Goal: Information Seeking & Learning: Check status

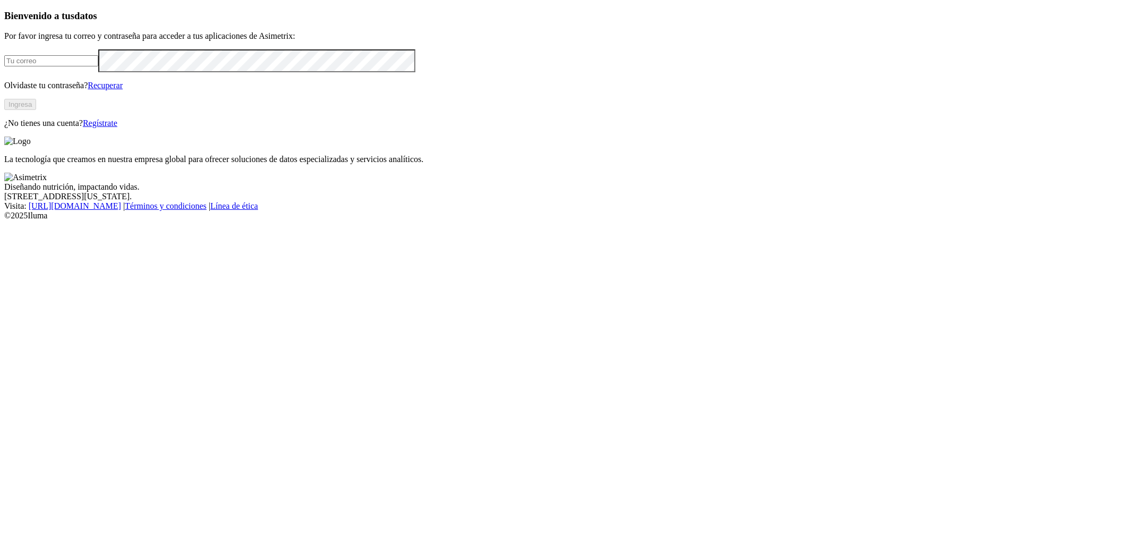
type input "[PERSON_NAME][EMAIL_ADDRESS][DOMAIN_NAME]"
click at [36, 110] on button "Ingresa" at bounding box center [20, 104] width 32 height 11
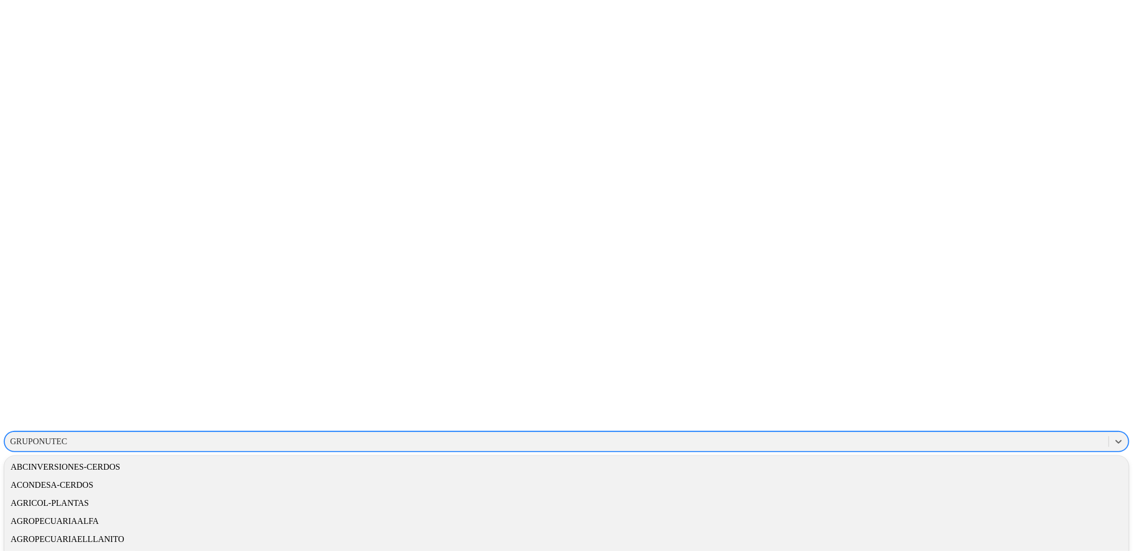
click at [968, 434] on div "GRUPONUTEC" at bounding box center [557, 442] width 1104 height 16
click at [945, 404] on div "EXPERIMENTALCERDOS" at bounding box center [566, 413] width 1125 height 18
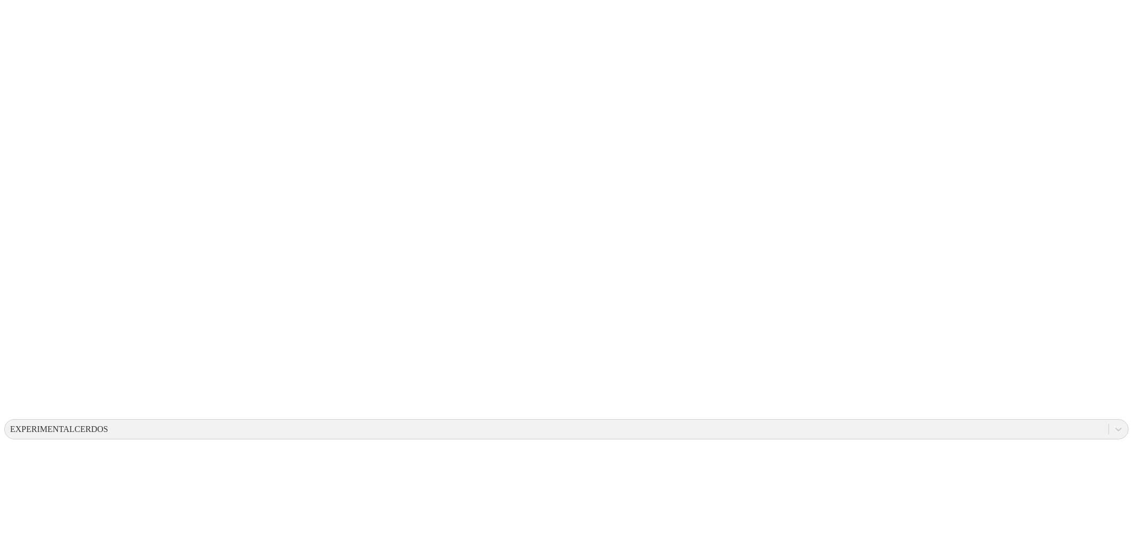
scroll to position [8, 0]
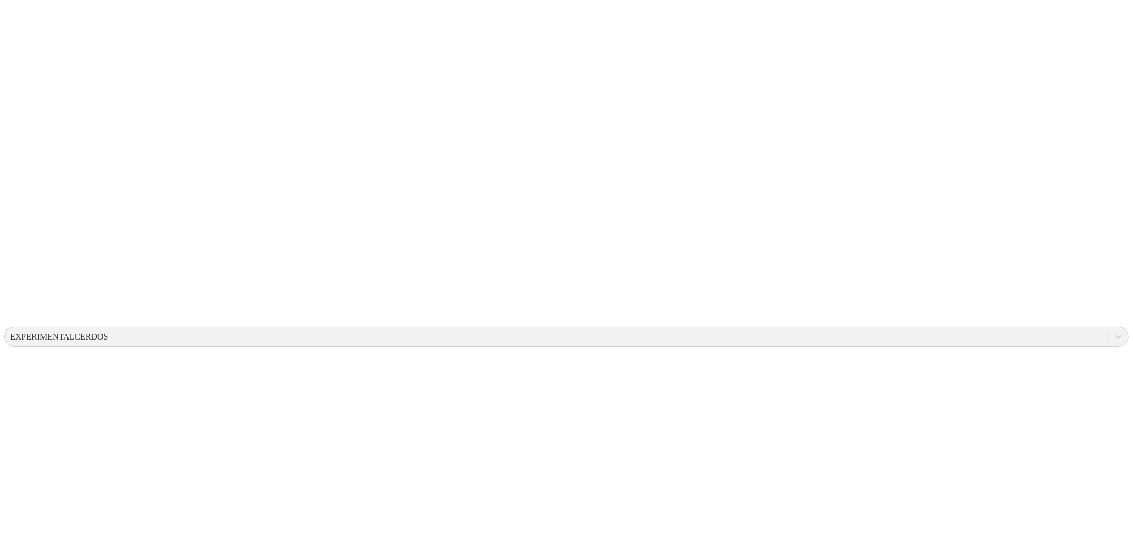
scroll to position [104, 0]
drag, startPoint x: 1060, startPoint y: 293, endPoint x: 1077, endPoint y: 292, distance: 17.0
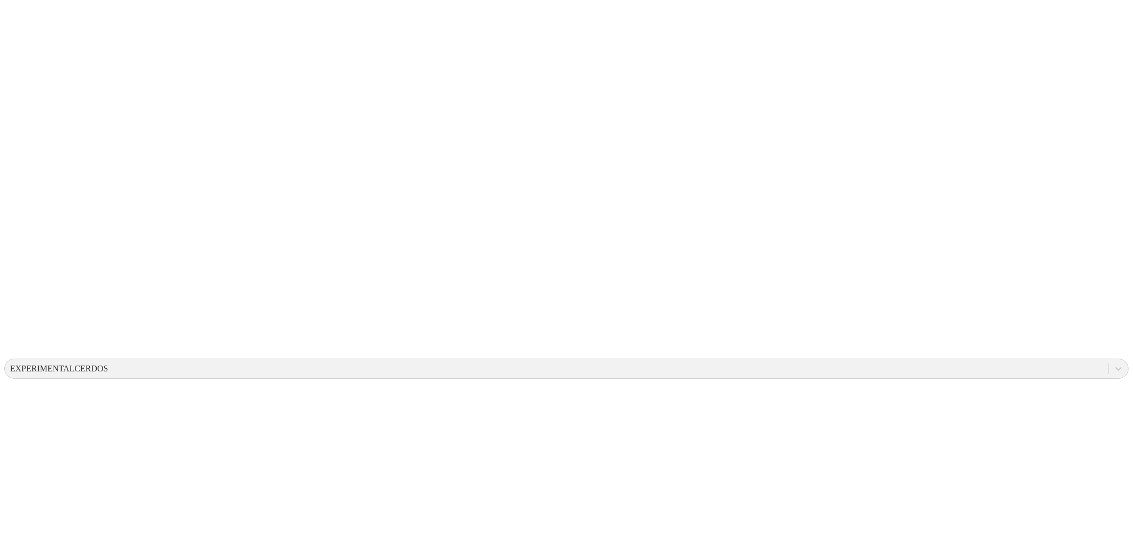
scroll to position [0, 0]
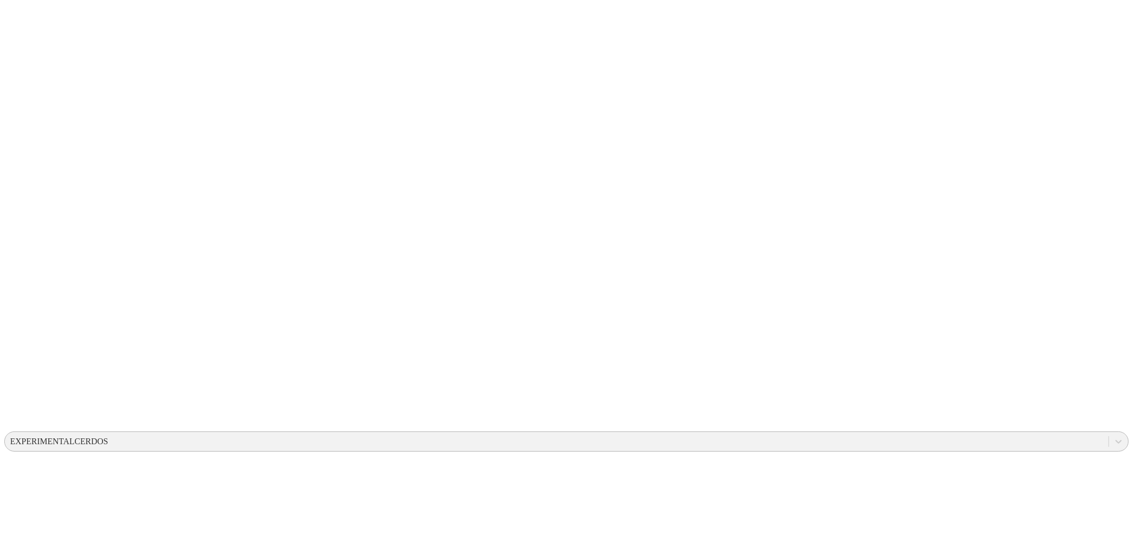
click at [108, 437] on div "EXPERIMENTALCERDOS" at bounding box center [59, 442] width 98 height 10
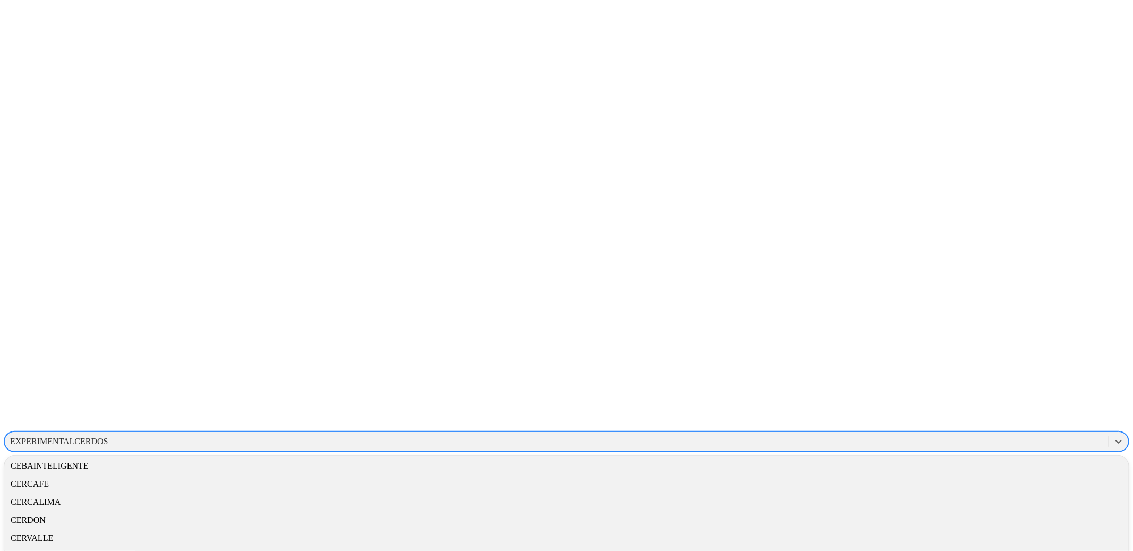
scroll to position [436, 0]
click at [981, 437] on div "CANTABRIA" at bounding box center [566, 446] width 1125 height 18
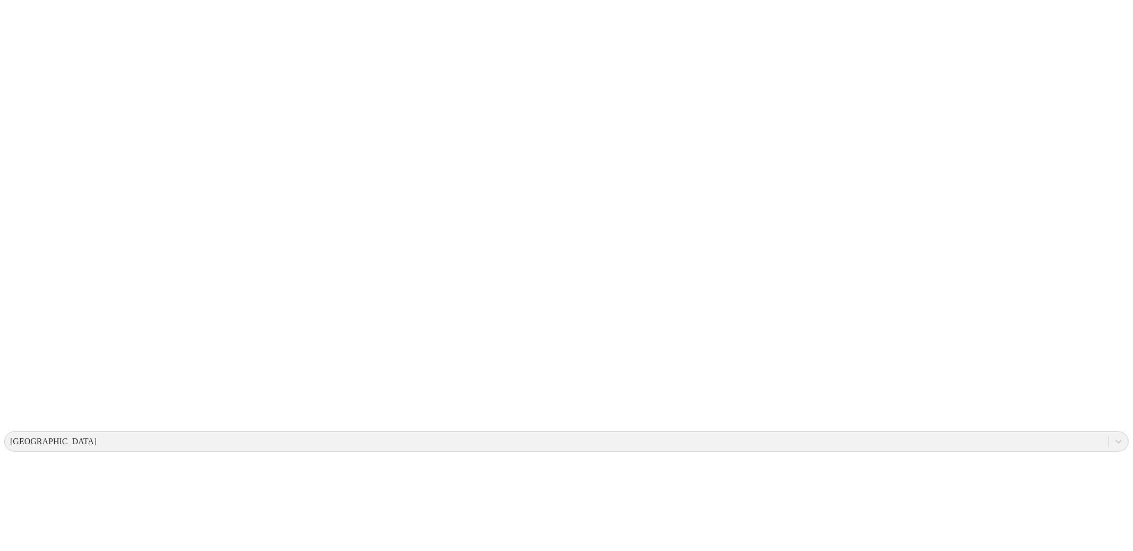
drag, startPoint x: 732, startPoint y: 103, endPoint x: 743, endPoint y: 101, distance: 11.4
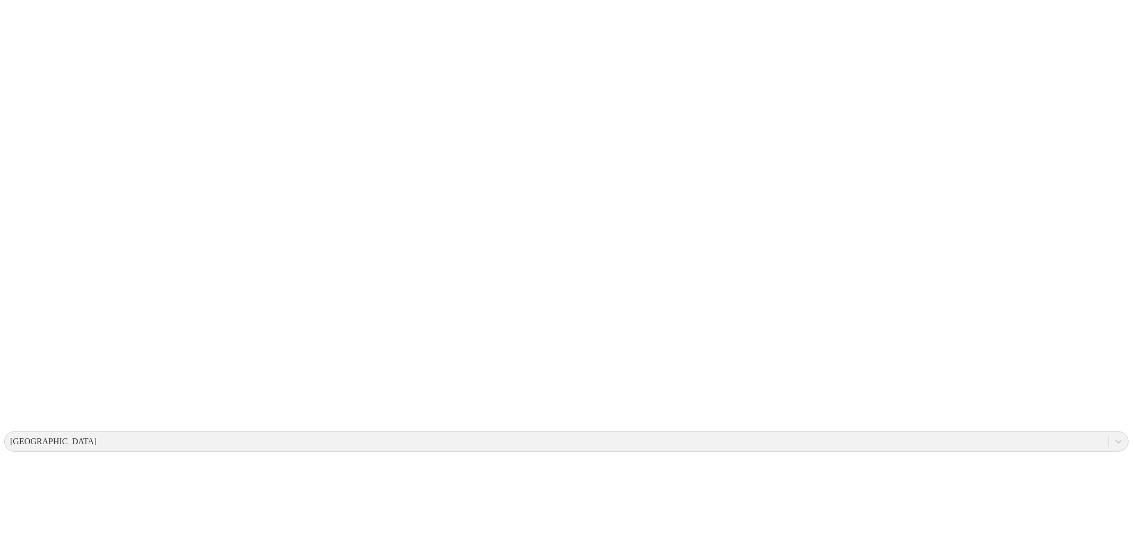
drag, startPoint x: 93, startPoint y: 325, endPoint x: 1043, endPoint y: 419, distance: 954.6
drag, startPoint x: 1043, startPoint y: 419, endPoint x: 1092, endPoint y: 411, distance: 49.5
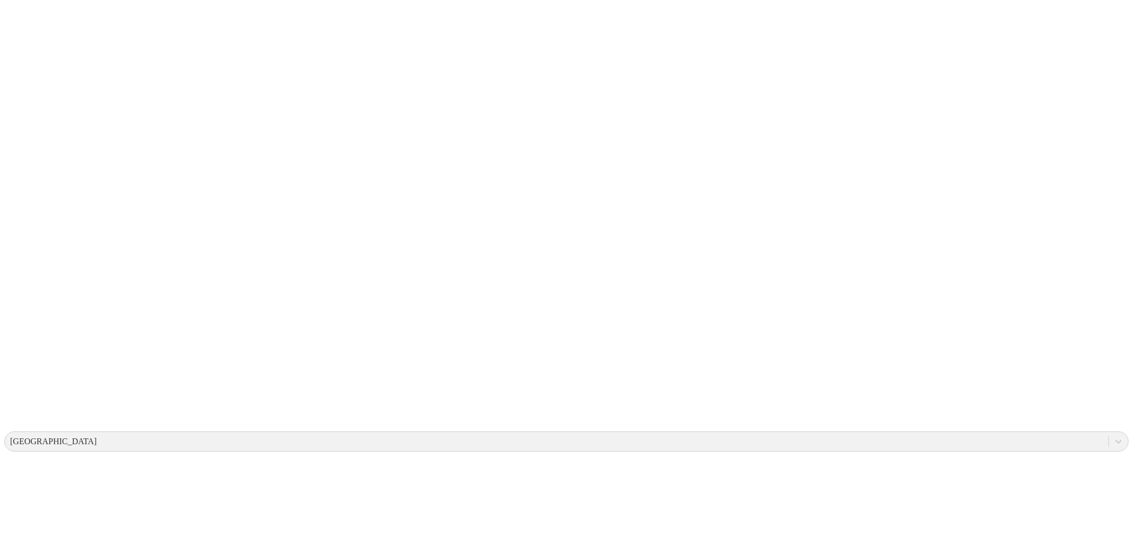
scroll to position [0, 0]
drag, startPoint x: 92, startPoint y: 326, endPoint x: 336, endPoint y: 360, distance: 245.8
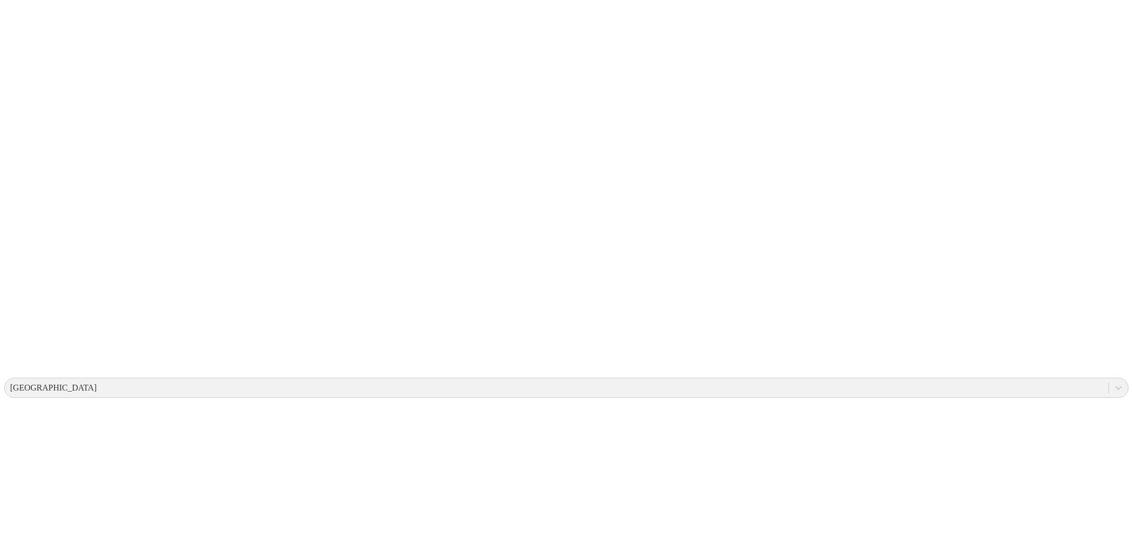
scroll to position [54, 0]
copy div "Granja Lote Edad [d] Semana etapa Cierre semana Peso cierre semana Ganancia dia…"
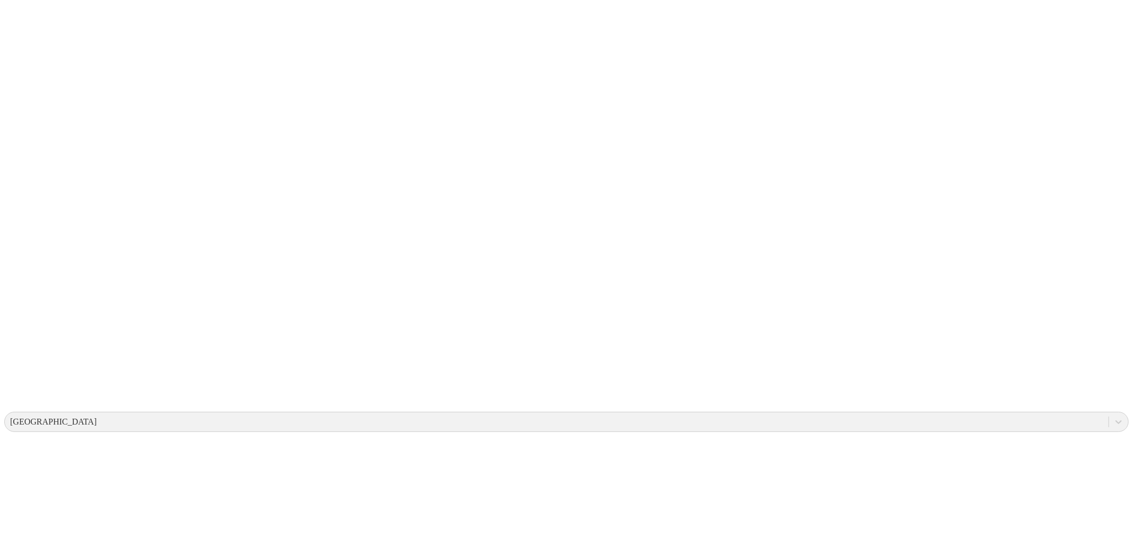
scroll to position [0, 0]
